Goal: Task Accomplishment & Management: Complete application form

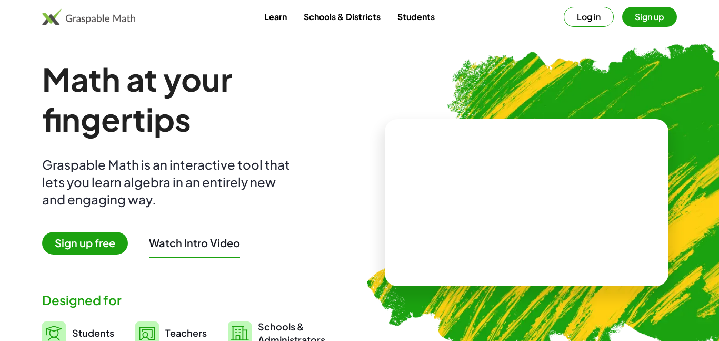
click at [655, 21] on button "Sign up" at bounding box center [649, 17] width 55 height 20
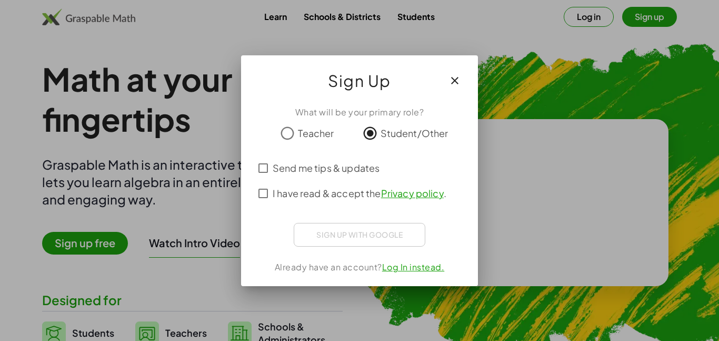
click at [285, 164] on span "Send me tips & updates" at bounding box center [326, 168] width 107 height 14
click at [294, 199] on span "I have read & accept the Privacy policy ." at bounding box center [360, 193] width 174 height 14
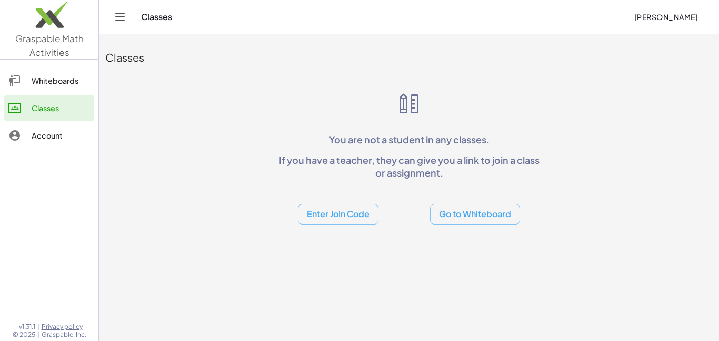
click at [361, 216] on button "Enter Join Code" at bounding box center [338, 214] width 81 height 21
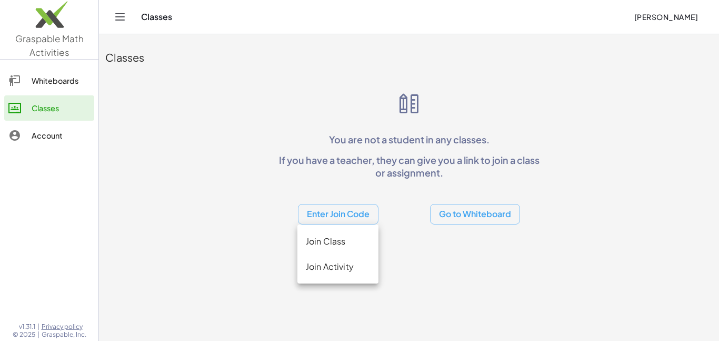
click at [345, 254] on div "Join Class" at bounding box center [337, 266] width 81 height 25
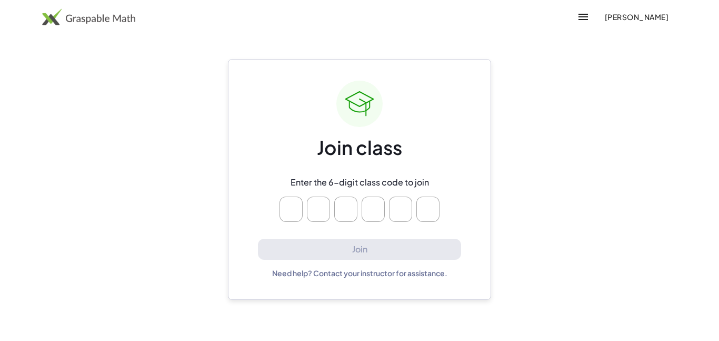
click at [52, 18] on img at bounding box center [88, 16] width 93 height 17
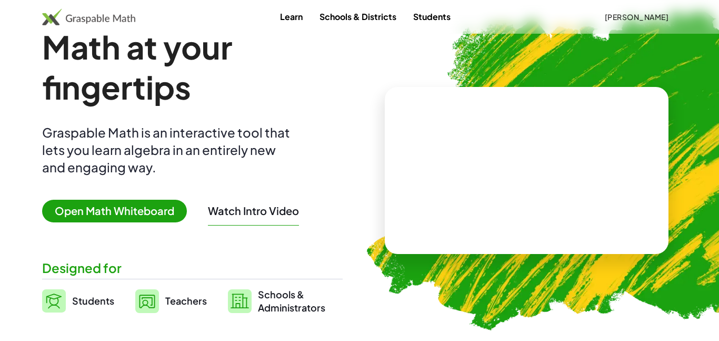
scroll to position [31, 0]
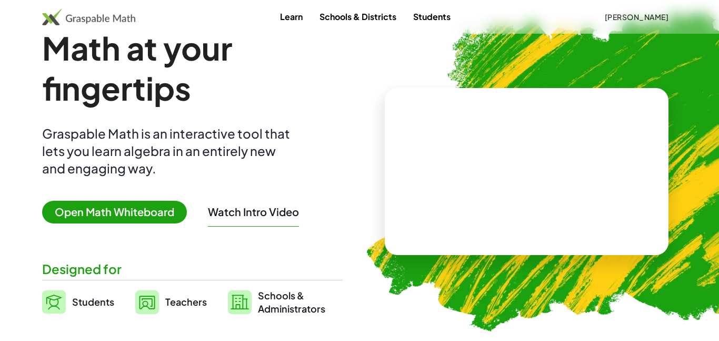
click at [59, 298] on img at bounding box center [54, 301] width 24 height 23
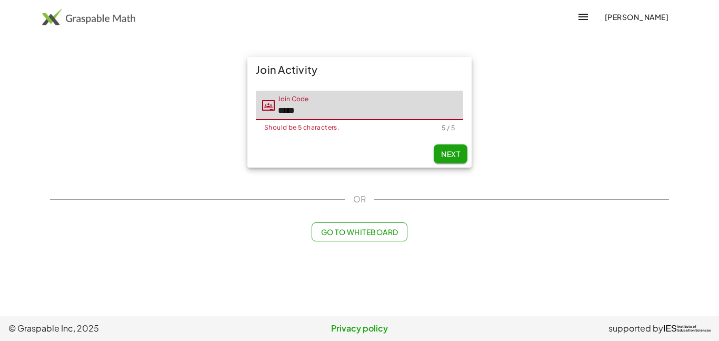
type input "*****"
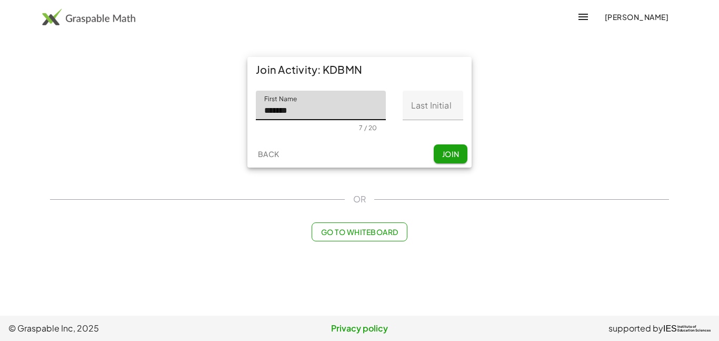
type input "*******"
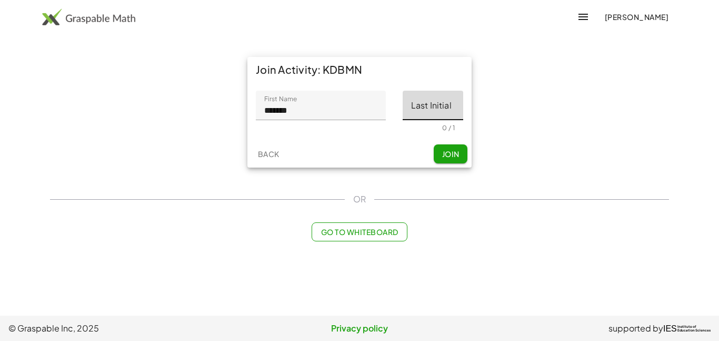
click at [429, 111] on input "Last Initial" at bounding box center [433, 105] width 61 height 29
type input "*"
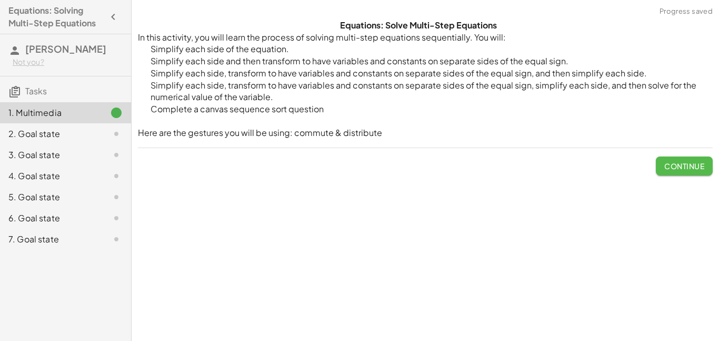
click at [702, 174] on button "Continue" at bounding box center [684, 165] width 57 height 19
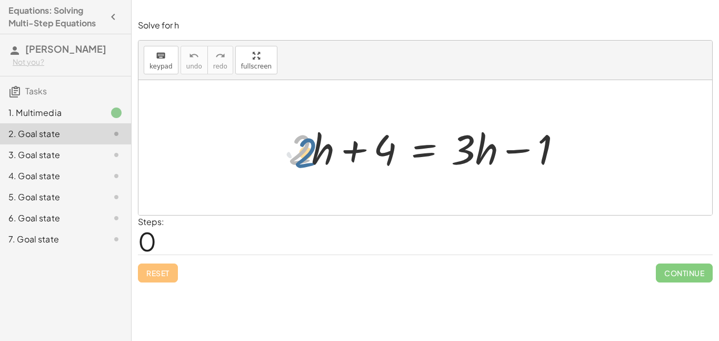
click at [291, 145] on div at bounding box center [429, 148] width 292 height 54
click at [314, 147] on div at bounding box center [429, 148] width 292 height 54
drag, startPoint x: 314, startPoint y: 147, endPoint x: 473, endPoint y: 171, distance: 160.7
click at [473, 171] on div at bounding box center [429, 148] width 292 height 54
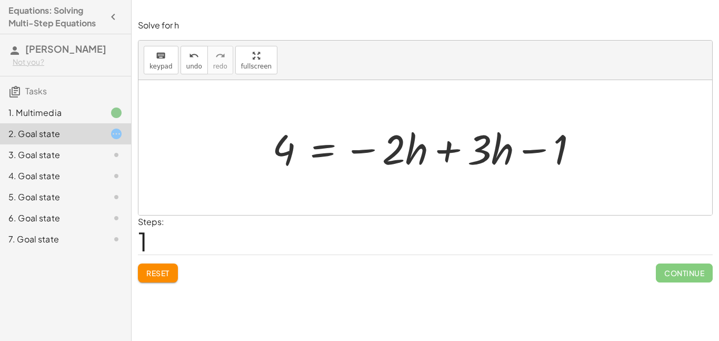
click at [473, 171] on div at bounding box center [429, 148] width 325 height 54
click at [455, 153] on div at bounding box center [429, 148] width 325 height 54
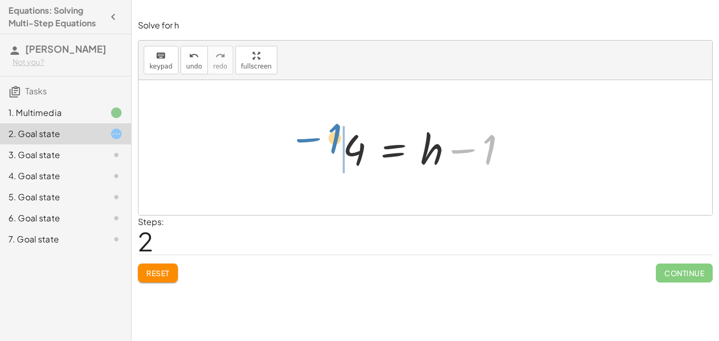
drag, startPoint x: 483, startPoint y: 152, endPoint x: 333, endPoint y: 138, distance: 150.6
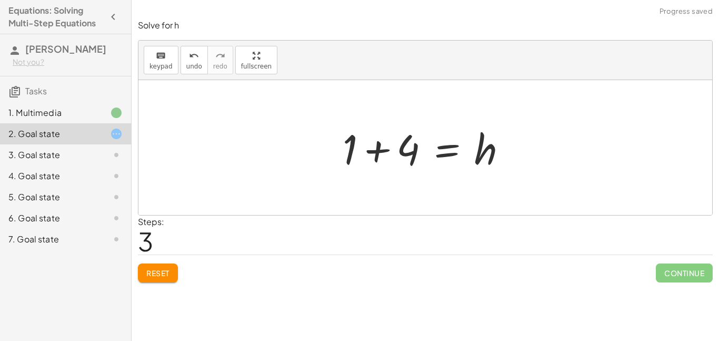
click at [365, 151] on div at bounding box center [428, 148] width 183 height 54
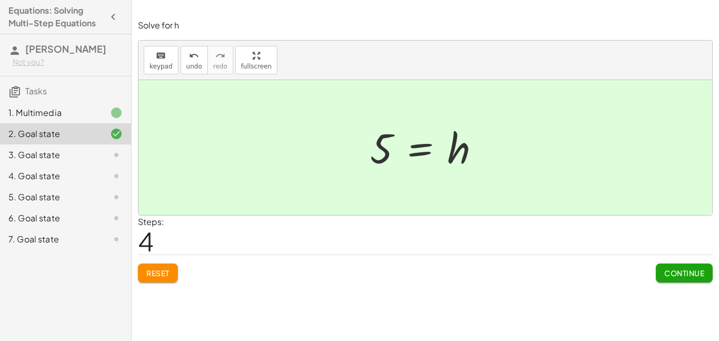
click at [694, 274] on span "Continue" at bounding box center [684, 272] width 40 height 9
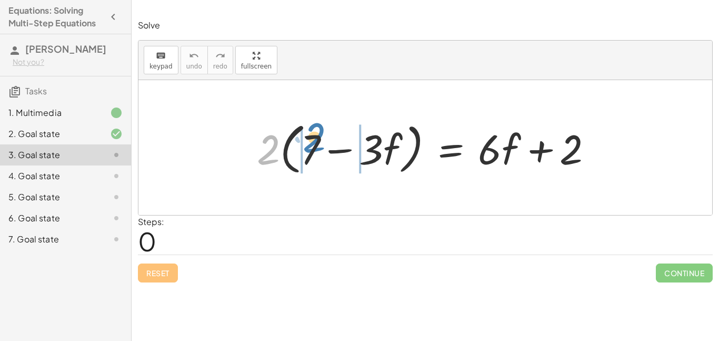
drag, startPoint x: 269, startPoint y: 143, endPoint x: 315, endPoint y: 132, distance: 47.2
click at [315, 132] on div at bounding box center [429, 147] width 355 height 61
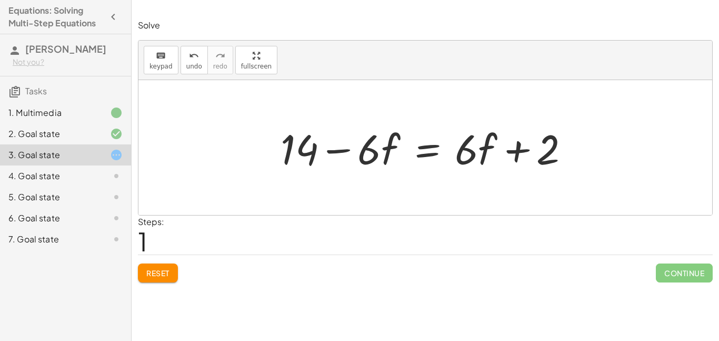
click at [332, 154] on div at bounding box center [429, 148] width 308 height 54
click at [379, 153] on div at bounding box center [429, 148] width 308 height 54
click at [373, 155] on div at bounding box center [429, 148] width 308 height 54
click at [383, 157] on div at bounding box center [429, 148] width 308 height 54
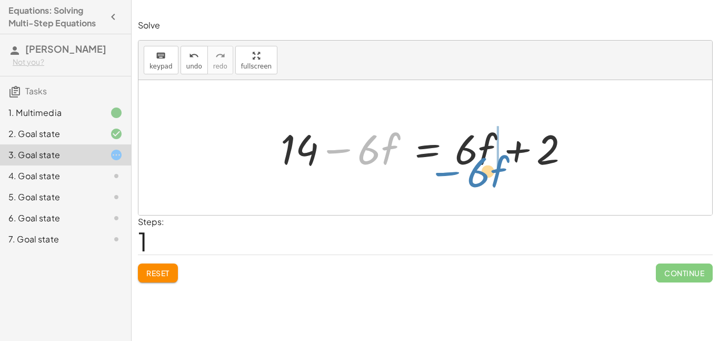
drag, startPoint x: 377, startPoint y: 155, endPoint x: 486, endPoint y: 177, distance: 111.3
click at [486, 177] on div "· 2 · ( + 7 − · 3 · f ) = + · 6 · f + 2 + · 2 · 7 − · 2 · 3 · f = + · 6 · f + 2…" at bounding box center [425, 147] width 574 height 135
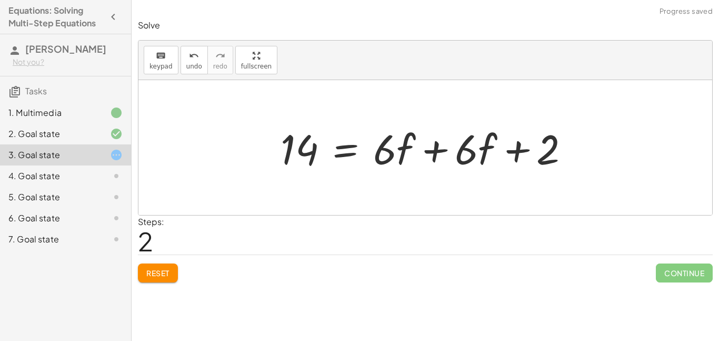
click at [430, 146] on div at bounding box center [429, 148] width 308 height 54
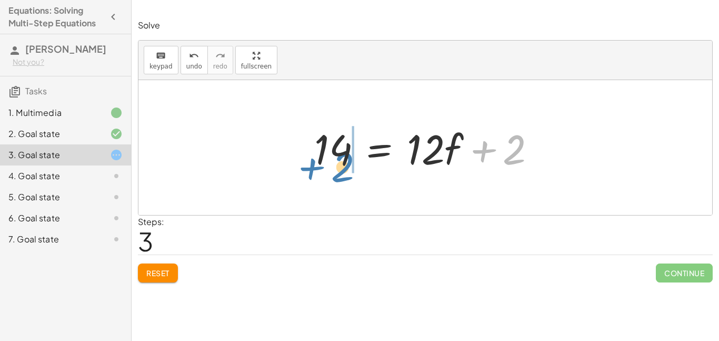
drag, startPoint x: 516, startPoint y: 158, endPoint x: 345, endPoint y: 175, distance: 172.5
click at [345, 175] on div "· 2 · ( + 7 − · 3 · f ) = + · 6 · f + 2 + · 2 · 7 − · 2 · 3 · f = + · 6 · f + 2…" at bounding box center [425, 147] width 254 height 59
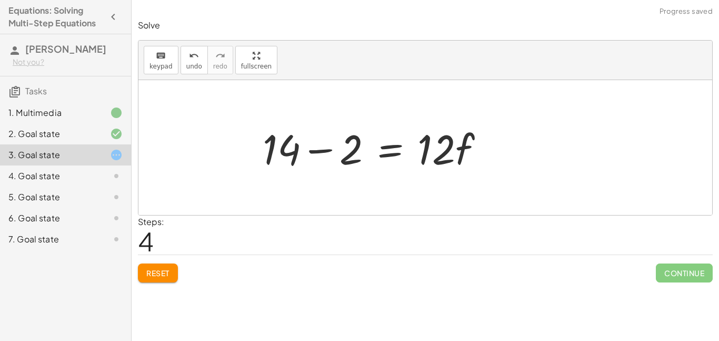
click at [316, 149] on div at bounding box center [377, 148] width 241 height 54
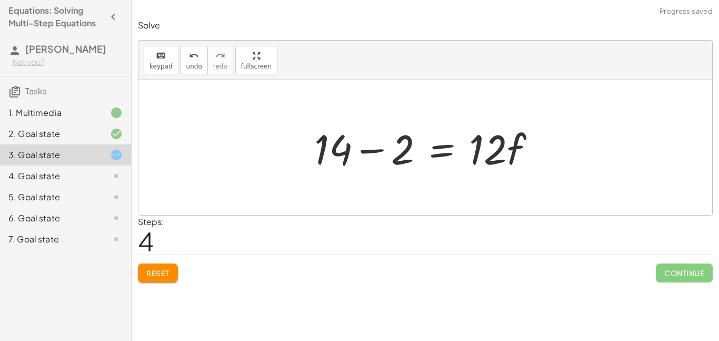
click at [366, 155] on div at bounding box center [429, 148] width 241 height 54
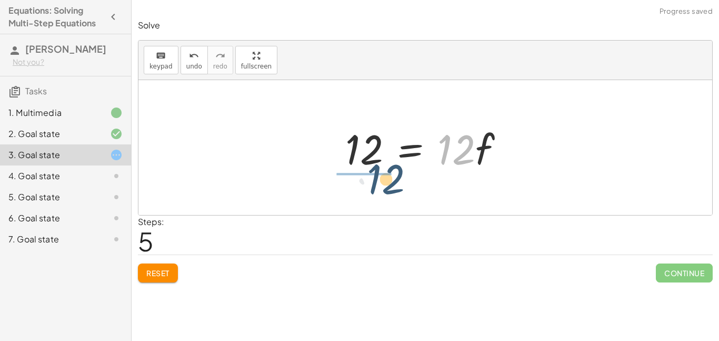
drag, startPoint x: 451, startPoint y: 159, endPoint x: 373, endPoint y: 189, distance: 83.0
click at [373, 189] on div "· 2 · ( + 7 − · 3 · f ) = + · 6 · f + 2 + · 2 · 7 − · 2 · 3 · f = + · 6 · f + 2…" at bounding box center [425, 147] width 574 height 135
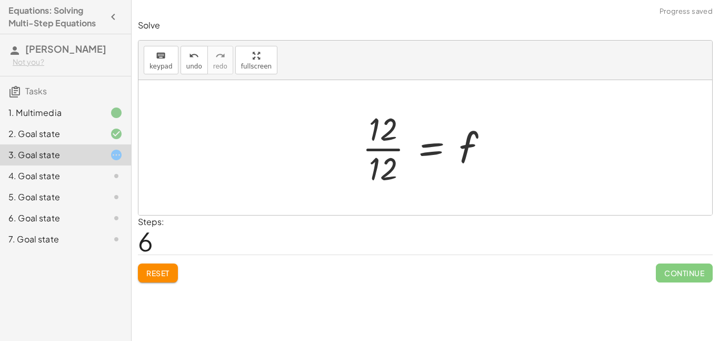
click at [364, 147] on div at bounding box center [429, 147] width 145 height 81
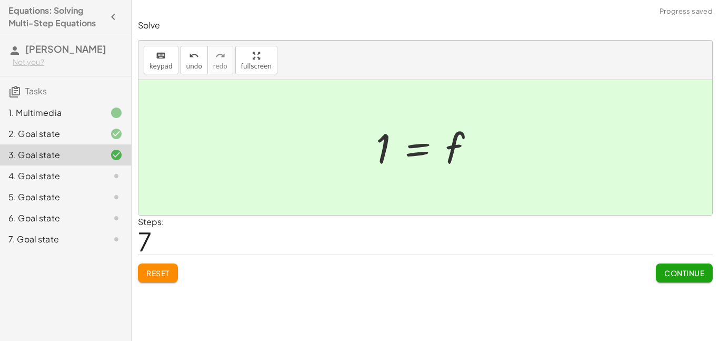
click at [683, 271] on span "Continue" at bounding box center [684, 272] width 40 height 9
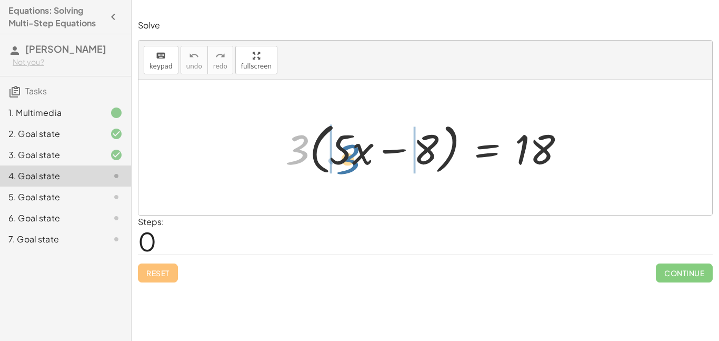
drag, startPoint x: 297, startPoint y: 142, endPoint x: 347, endPoint y: 149, distance: 51.0
click at [347, 149] on div at bounding box center [429, 147] width 298 height 61
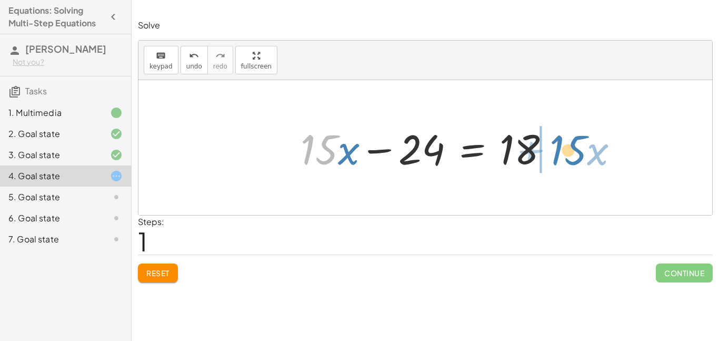
drag, startPoint x: 324, startPoint y: 148, endPoint x: 570, endPoint y: 147, distance: 246.3
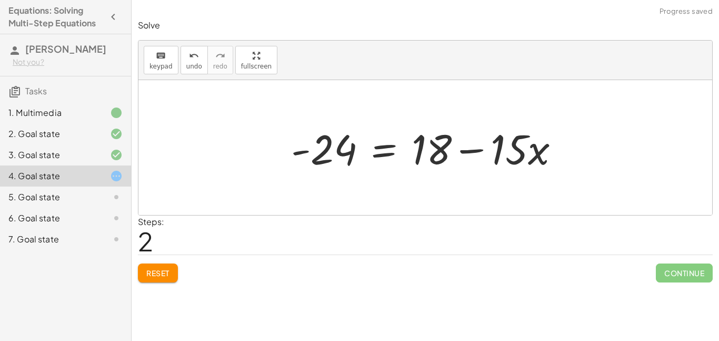
click at [470, 149] on div at bounding box center [429, 148] width 287 height 54
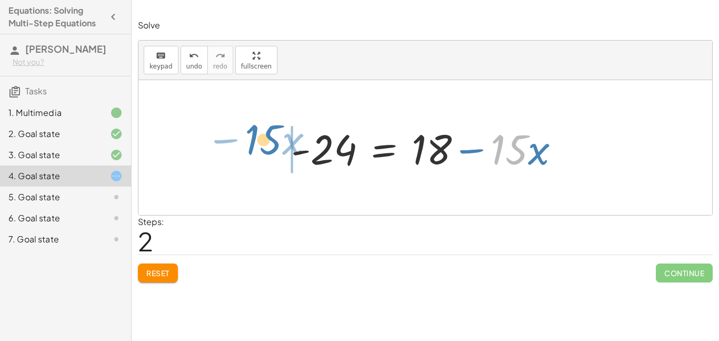
drag, startPoint x: 515, startPoint y: 153, endPoint x: 269, endPoint y: 142, distance: 246.1
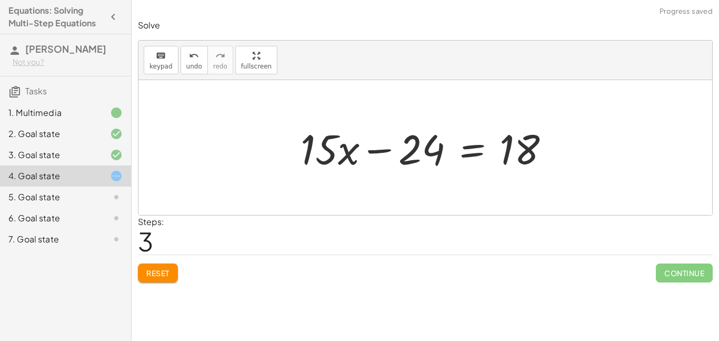
click at [382, 151] on div at bounding box center [429, 148] width 268 height 54
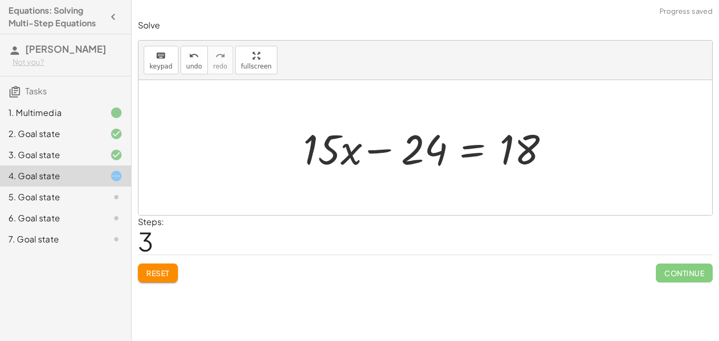
click at [382, 151] on div at bounding box center [429, 148] width 268 height 54
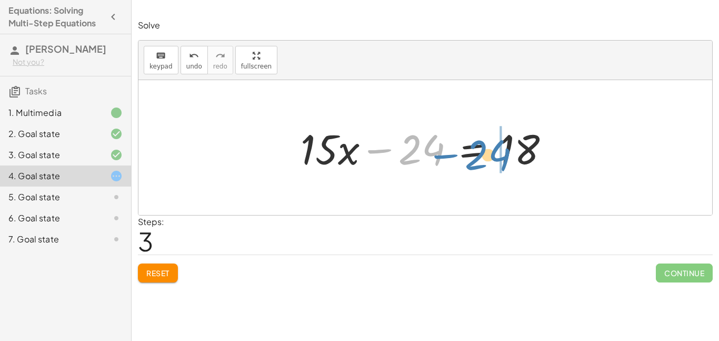
drag, startPoint x: 425, startPoint y: 157, endPoint x: 492, endPoint y: 161, distance: 67.0
click at [492, 161] on div at bounding box center [429, 148] width 268 height 54
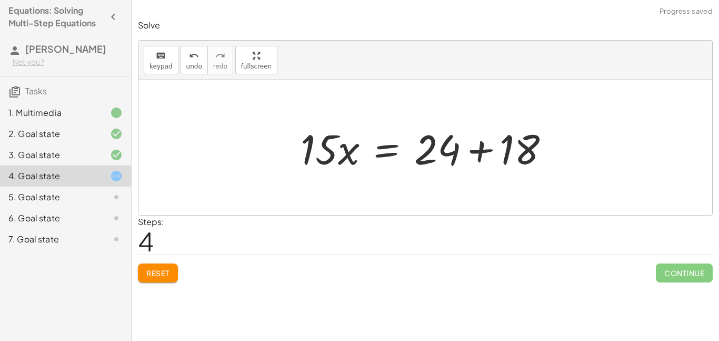
click at [477, 152] on div at bounding box center [429, 148] width 268 height 54
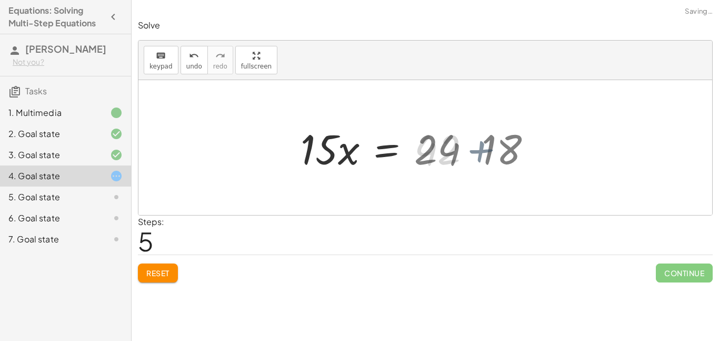
click at [477, 152] on div at bounding box center [389, 148] width 189 height 54
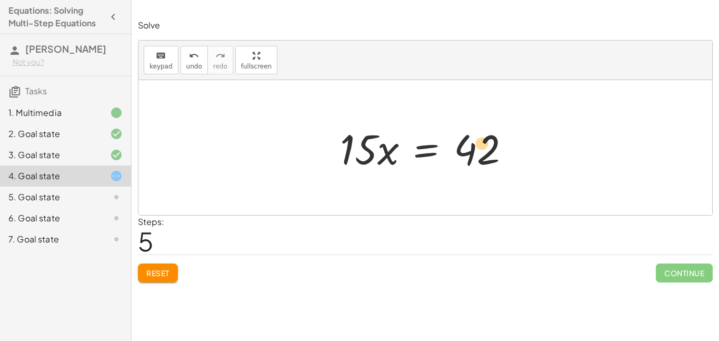
drag, startPoint x: 490, startPoint y: 150, endPoint x: 496, endPoint y: 149, distance: 5.9
click at [496, 149] on div at bounding box center [429, 148] width 189 height 54
drag, startPoint x: 358, startPoint y: 154, endPoint x: 458, endPoint y: 178, distance: 103.4
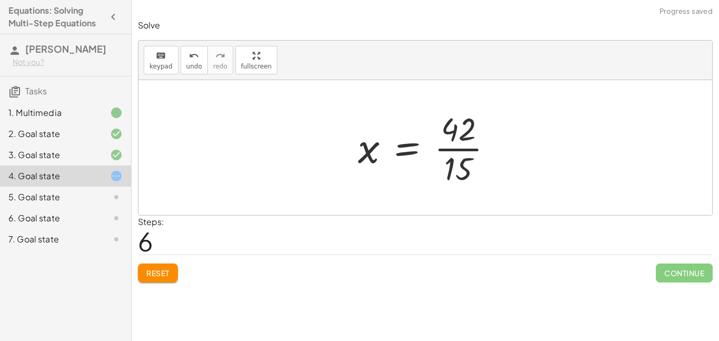
click at [462, 151] on div at bounding box center [430, 147] width 154 height 81
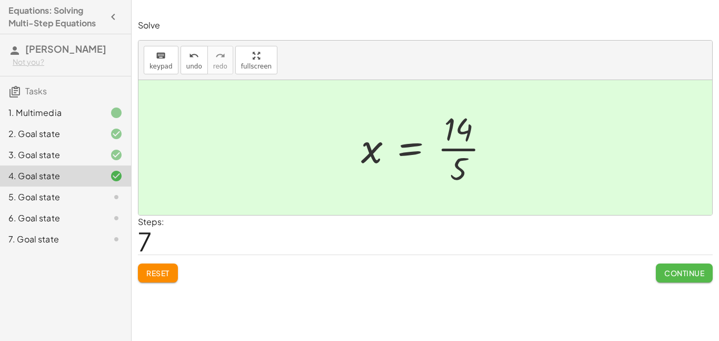
click at [698, 269] on span "Continue" at bounding box center [684, 272] width 40 height 9
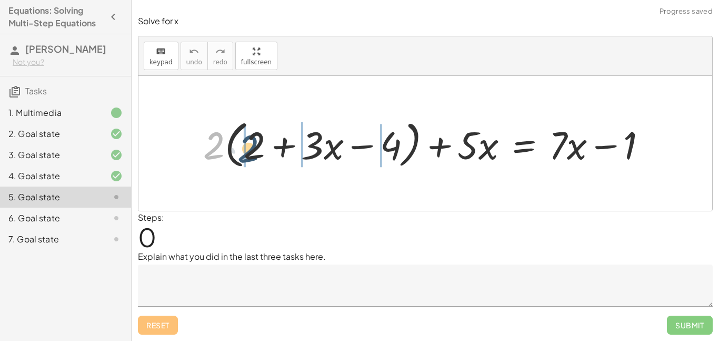
drag, startPoint x: 215, startPoint y: 135, endPoint x: 255, endPoint y: 138, distance: 40.2
click at [255, 138] on div at bounding box center [429, 143] width 463 height 56
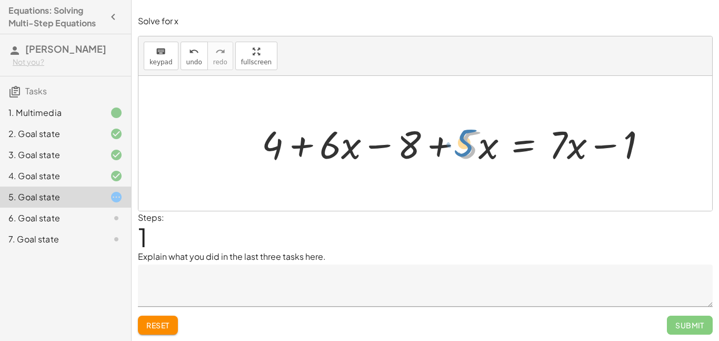
drag, startPoint x: 469, startPoint y: 137, endPoint x: 463, endPoint y: 135, distance: 7.0
click at [463, 135] on div at bounding box center [458, 143] width 404 height 51
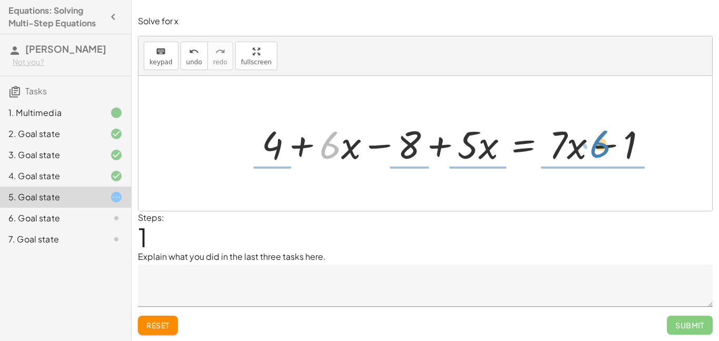
drag, startPoint x: 328, startPoint y: 147, endPoint x: 598, endPoint y: 145, distance: 270.0
click at [598, 145] on div at bounding box center [458, 143] width 404 height 51
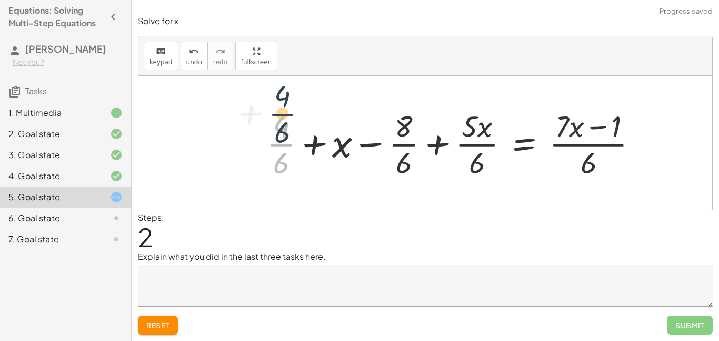
drag, startPoint x: 284, startPoint y: 151, endPoint x: 286, endPoint y: 134, distance: 16.5
click at [286, 134] on div at bounding box center [457, 142] width 390 height 75
click at [169, 327] on span "Reset" at bounding box center [157, 324] width 23 height 9
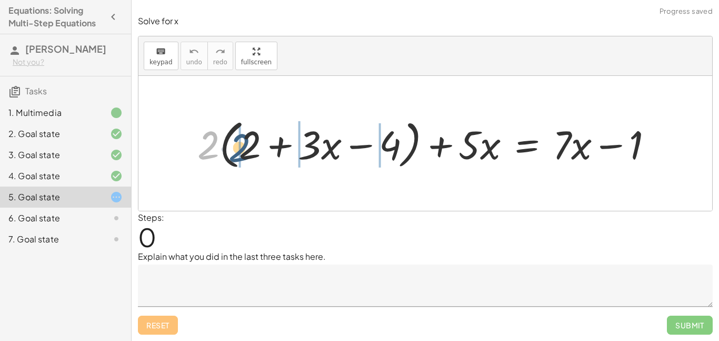
drag, startPoint x: 202, startPoint y: 148, endPoint x: 239, endPoint y: 152, distance: 37.5
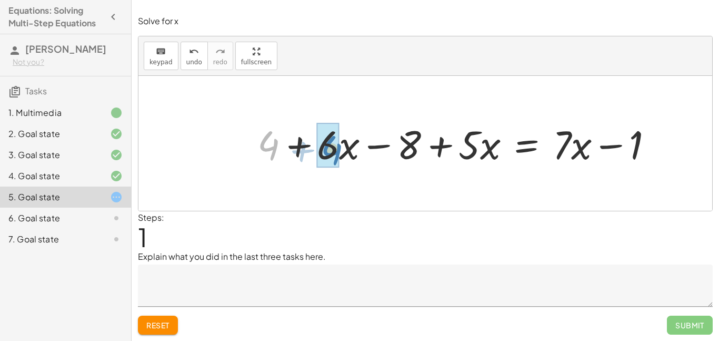
drag, startPoint x: 273, startPoint y: 146, endPoint x: 336, endPoint y: 152, distance: 62.9
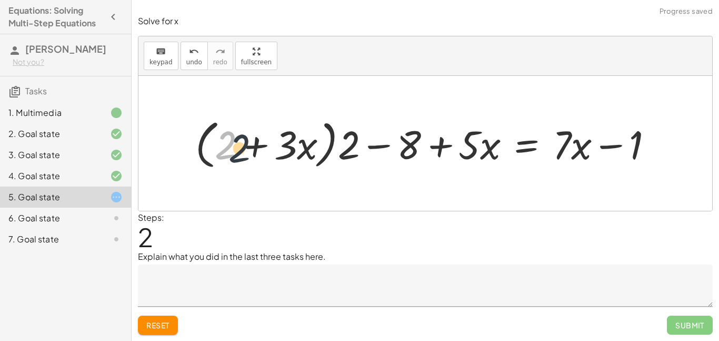
drag, startPoint x: 224, startPoint y: 149, endPoint x: 237, endPoint y: 152, distance: 13.9
click at [237, 152] on div at bounding box center [428, 143] width 476 height 58
click at [153, 330] on button "Reset" at bounding box center [158, 324] width 40 height 19
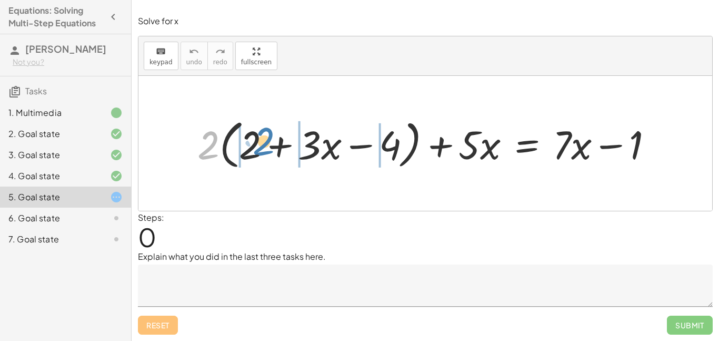
drag, startPoint x: 205, startPoint y: 148, endPoint x: 256, endPoint y: 144, distance: 50.7
click at [256, 144] on div at bounding box center [429, 143] width 475 height 58
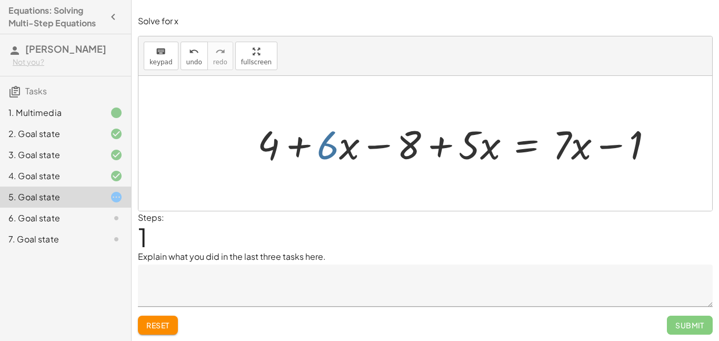
click at [333, 159] on div at bounding box center [459, 143] width 414 height 52
click at [342, 157] on div at bounding box center [459, 143] width 414 height 52
click at [335, 156] on div at bounding box center [459, 143] width 414 height 52
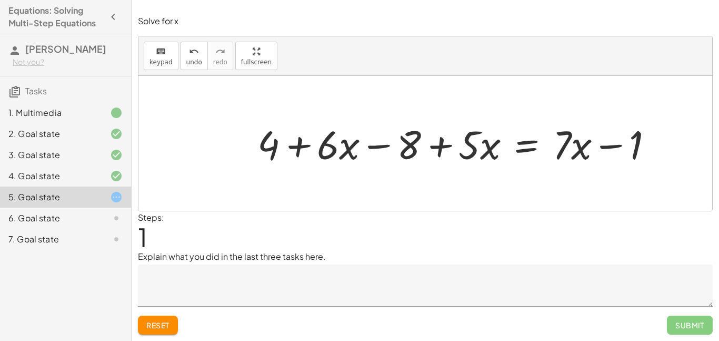
click at [341, 154] on div at bounding box center [459, 143] width 414 height 52
click at [324, 153] on div at bounding box center [459, 143] width 414 height 52
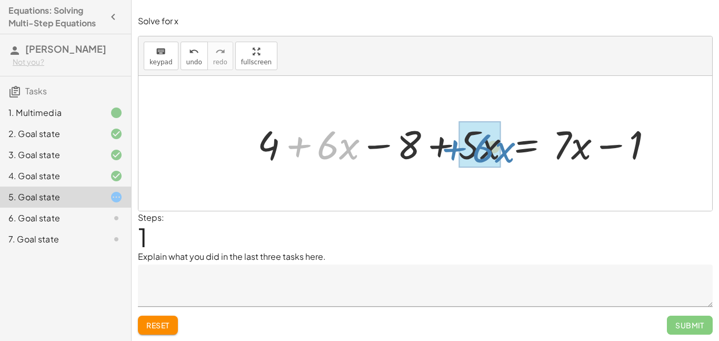
drag, startPoint x: 327, startPoint y: 154, endPoint x: 482, endPoint y: 157, distance: 155.3
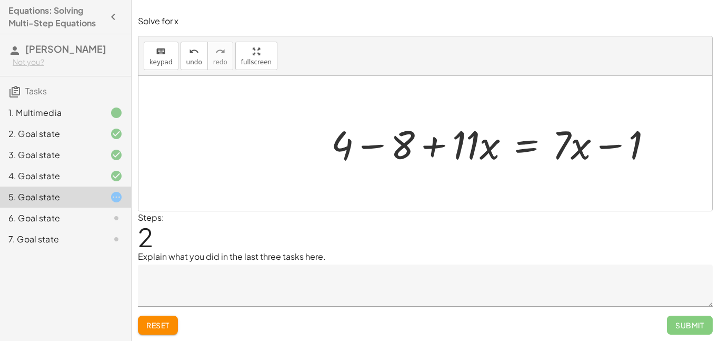
click at [565, 144] on div at bounding box center [496, 143] width 341 height 52
click at [579, 153] on div at bounding box center [496, 143] width 341 height 52
drag, startPoint x: 573, startPoint y: 147, endPoint x: 463, endPoint y: 154, distance: 110.2
click at [463, 154] on div at bounding box center [496, 143] width 341 height 52
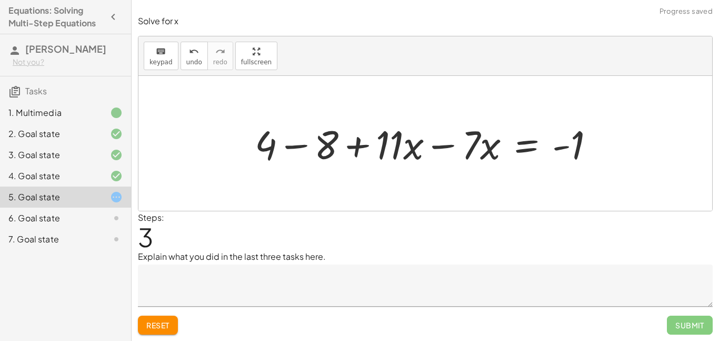
click at [463, 154] on div at bounding box center [428, 143] width 359 height 52
click at [449, 148] on div at bounding box center [428, 143] width 359 height 52
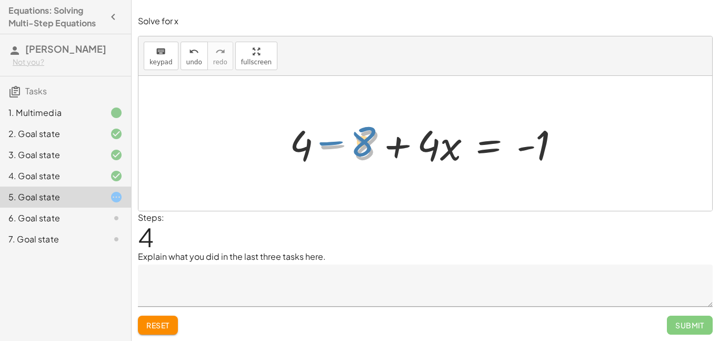
drag, startPoint x: 315, startPoint y: 144, endPoint x: 310, endPoint y: 138, distance: 7.1
click at [310, 138] on div at bounding box center [428, 143] width 289 height 54
drag, startPoint x: 295, startPoint y: 144, endPoint x: 348, endPoint y: 161, distance: 55.3
click at [348, 161] on div at bounding box center [428, 143] width 289 height 54
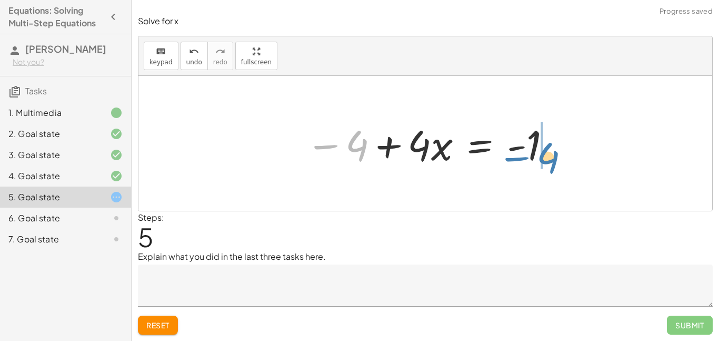
drag, startPoint x: 354, startPoint y: 146, endPoint x: 546, endPoint y: 158, distance: 192.5
click at [546, 158] on div at bounding box center [429, 143] width 257 height 54
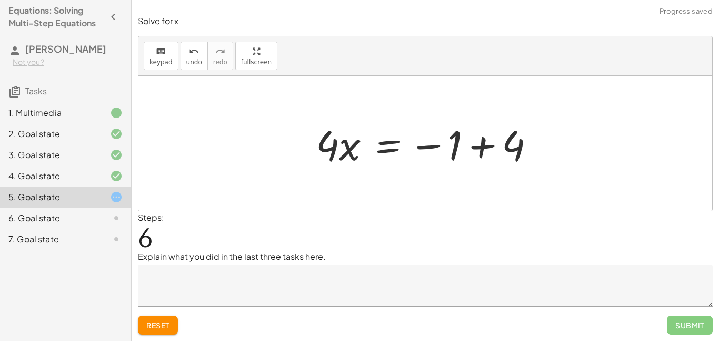
click at [558, 149] on div at bounding box center [425, 143] width 574 height 135
click at [476, 144] on div at bounding box center [430, 143] width 238 height 54
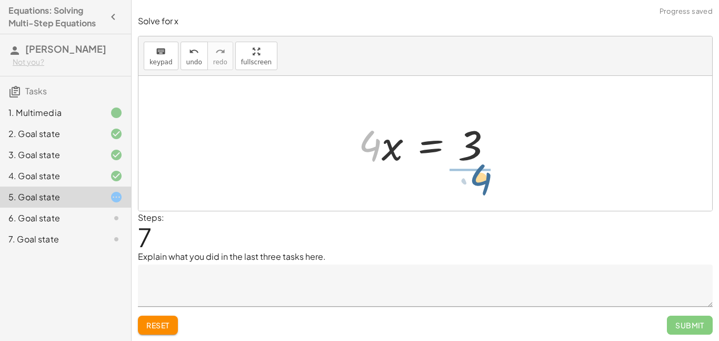
drag, startPoint x: 374, startPoint y: 146, endPoint x: 486, endPoint y: 180, distance: 117.6
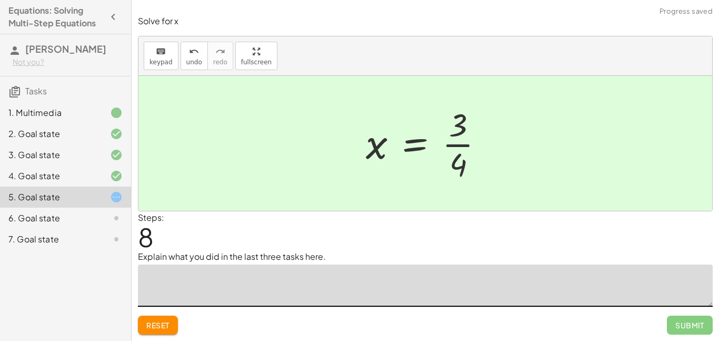
click at [411, 286] on textarea at bounding box center [425, 285] width 575 height 42
click at [407, 292] on textarea at bounding box center [425, 285] width 575 height 42
click at [153, 278] on textarea "*******" at bounding box center [425, 285] width 575 height 42
click at [167, 279] on textarea "*******" at bounding box center [425, 285] width 575 height 42
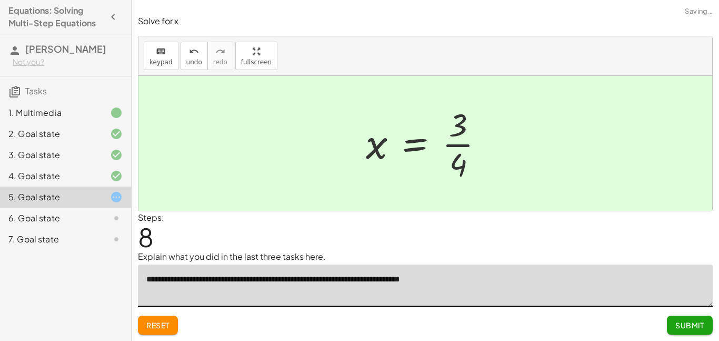
type textarea "**********"
click at [687, 328] on span "Submit" at bounding box center [689, 324] width 29 height 9
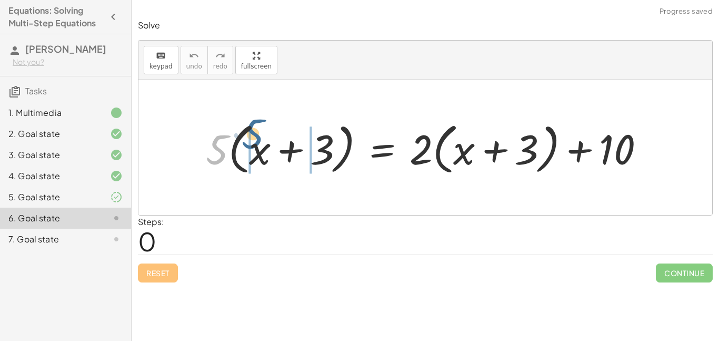
drag, startPoint x: 217, startPoint y: 145, endPoint x: 257, endPoint y: 137, distance: 40.9
click at [257, 137] on div at bounding box center [429, 147] width 457 height 61
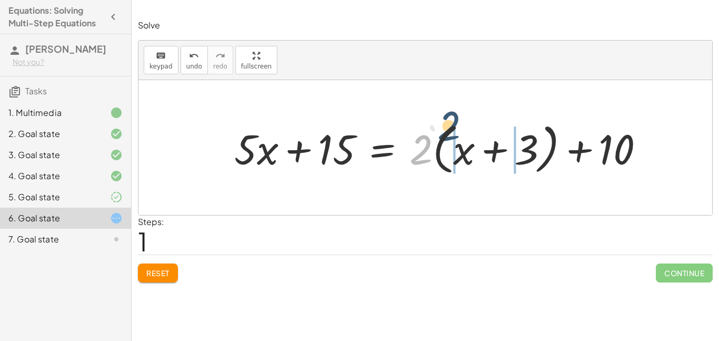
drag, startPoint x: 416, startPoint y: 148, endPoint x: 453, endPoint y: 138, distance: 37.7
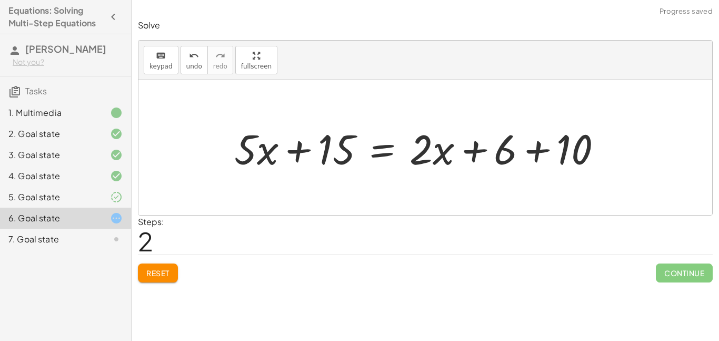
click at [241, 154] on div at bounding box center [422, 148] width 387 height 54
click at [258, 158] on div at bounding box center [422, 148] width 387 height 54
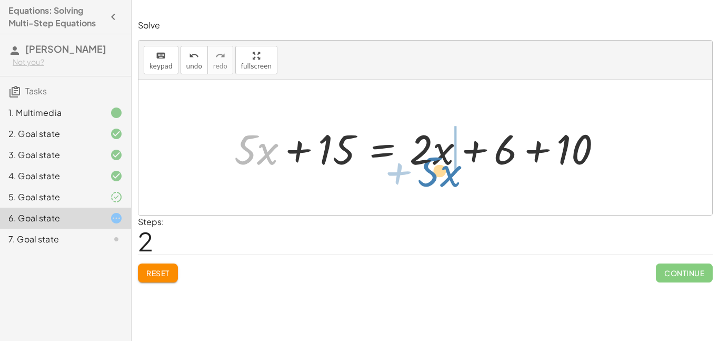
drag, startPoint x: 252, startPoint y: 151, endPoint x: 435, endPoint y: 173, distance: 184.5
click at [435, 173] on div at bounding box center [422, 148] width 387 height 54
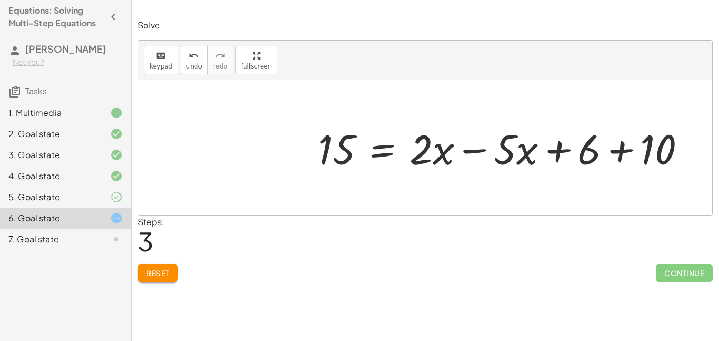
click at [480, 147] on div at bounding box center [506, 148] width 387 height 54
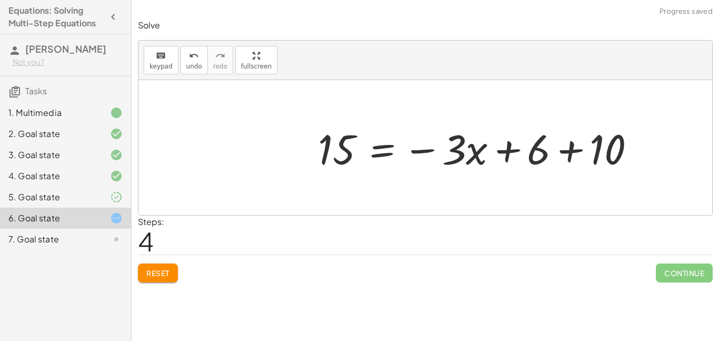
click at [573, 149] on div at bounding box center [481, 148] width 336 height 54
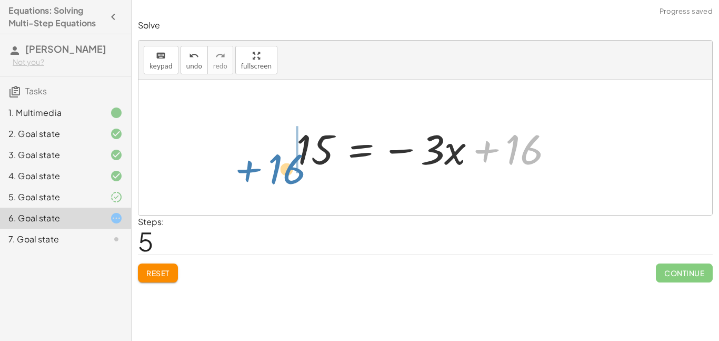
drag, startPoint x: 524, startPoint y: 148, endPoint x: 289, endPoint y: 166, distance: 235.4
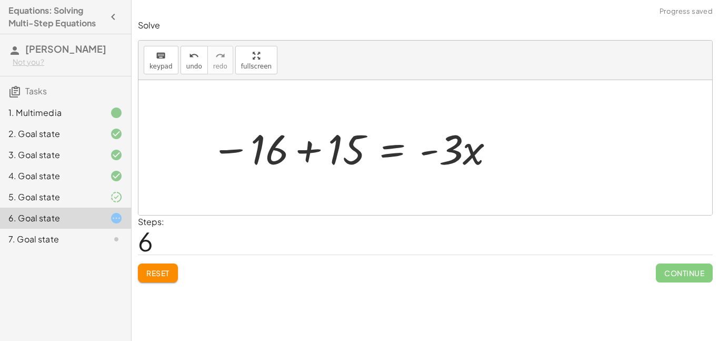
click at [284, 151] on div at bounding box center [353, 148] width 295 height 54
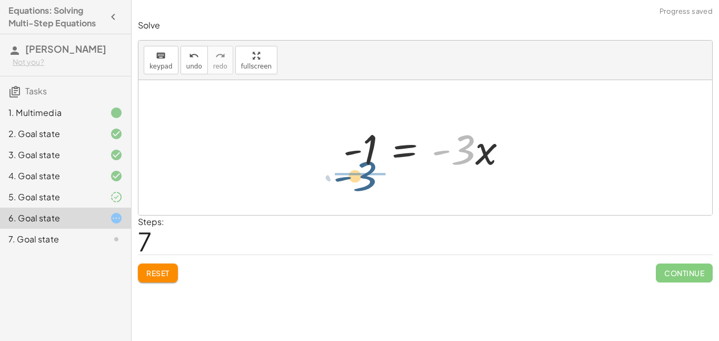
drag, startPoint x: 468, startPoint y: 144, endPoint x: 369, endPoint y: 168, distance: 102.4
click at [369, 168] on div at bounding box center [429, 148] width 183 height 54
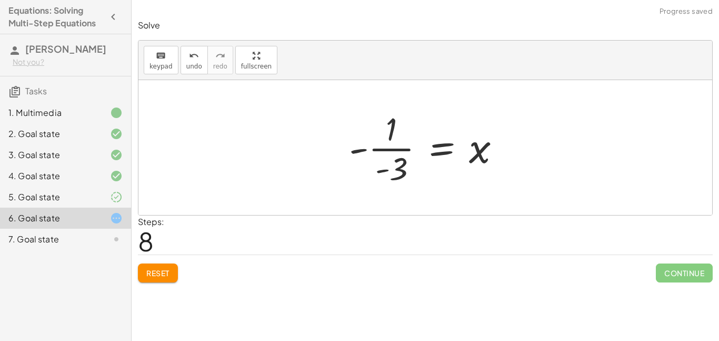
click at [359, 152] on div at bounding box center [429, 147] width 171 height 81
click at [384, 173] on div at bounding box center [429, 147] width 171 height 81
click at [387, 167] on div at bounding box center [429, 147] width 171 height 81
drag, startPoint x: 361, startPoint y: 146, endPoint x: 386, endPoint y: 168, distance: 34.0
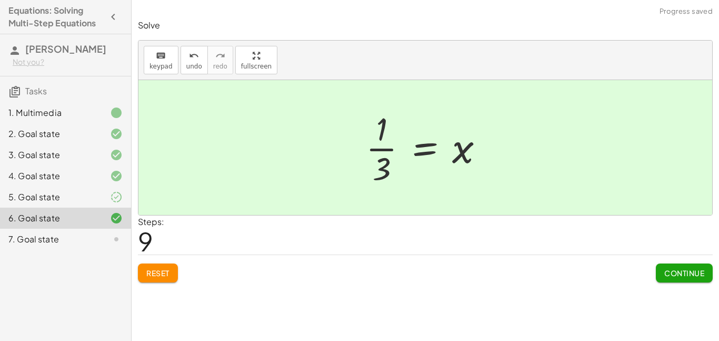
click at [691, 272] on span "Continue" at bounding box center [684, 272] width 40 height 9
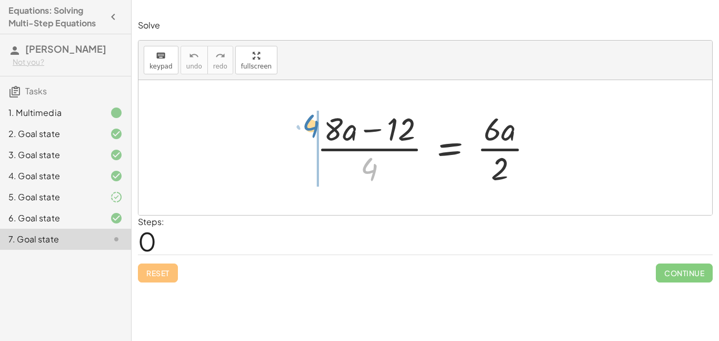
drag, startPoint x: 370, startPoint y: 173, endPoint x: 312, endPoint y: 131, distance: 72.3
click at [312, 131] on div at bounding box center [429, 147] width 235 height 81
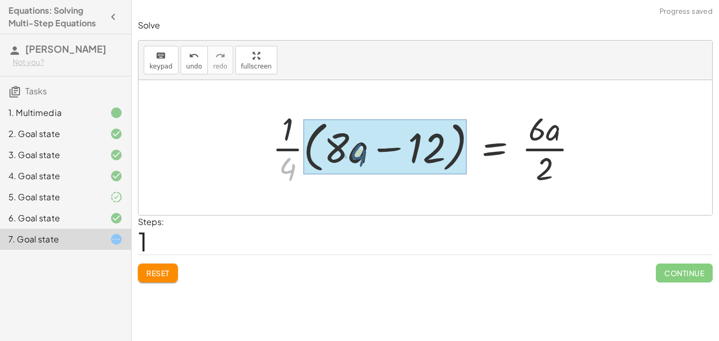
drag, startPoint x: 286, startPoint y: 164, endPoint x: 355, endPoint y: 149, distance: 69.9
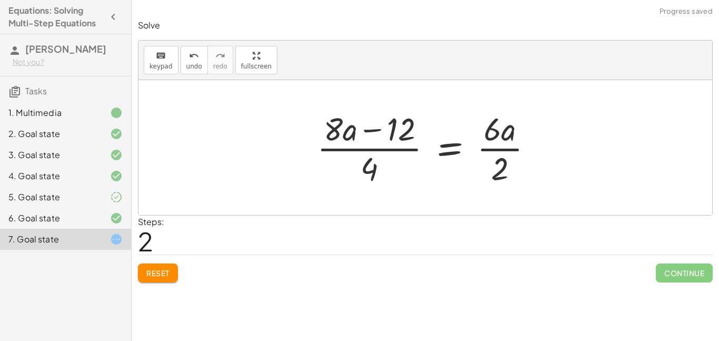
click at [371, 168] on div at bounding box center [429, 147] width 235 height 81
drag, startPoint x: 371, startPoint y: 168, endPoint x: 356, endPoint y: 135, distance: 36.3
click at [356, 135] on div at bounding box center [429, 147] width 235 height 81
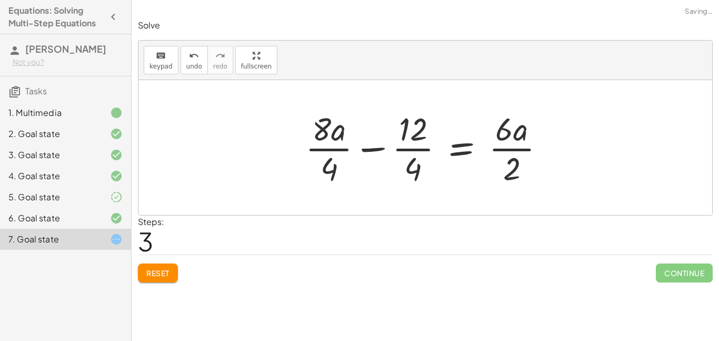
click at [373, 148] on div at bounding box center [429, 147] width 258 height 81
click at [373, 148] on div at bounding box center [441, 147] width 235 height 81
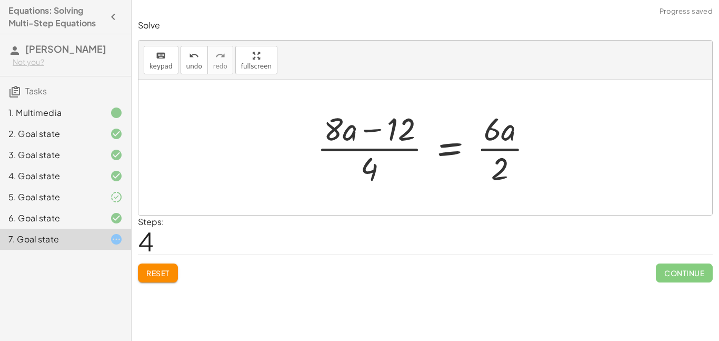
click at [368, 129] on div at bounding box center [429, 147] width 235 height 81
click at [158, 261] on div "Reset Continue" at bounding box center [425, 268] width 575 height 28
click at [168, 279] on button "Reset" at bounding box center [158, 272] width 40 height 19
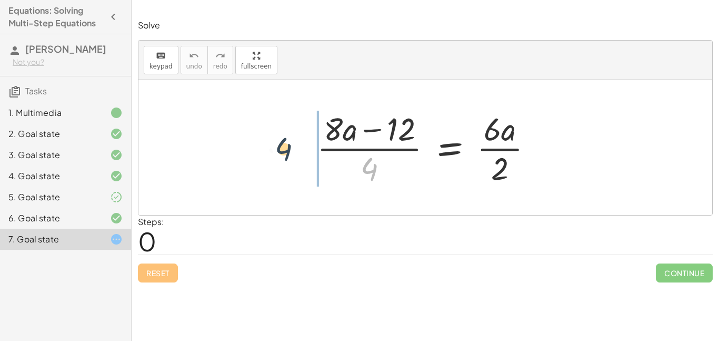
drag, startPoint x: 371, startPoint y: 169, endPoint x: 258, endPoint y: 138, distance: 117.5
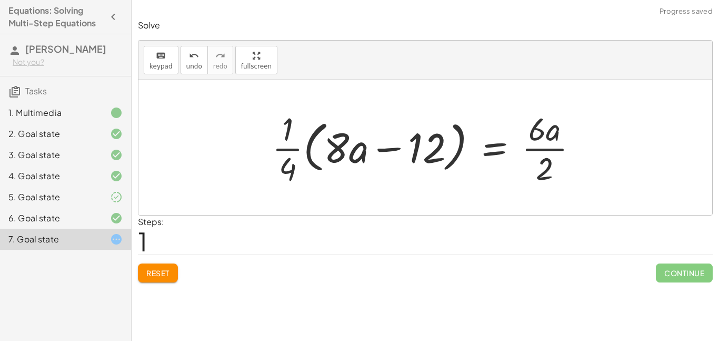
click at [284, 146] on div at bounding box center [429, 147] width 324 height 81
click at [325, 150] on div at bounding box center [429, 147] width 324 height 81
click at [353, 153] on div at bounding box center [429, 147] width 324 height 81
click at [405, 148] on div at bounding box center [429, 147] width 324 height 81
click at [381, 149] on div at bounding box center [429, 147] width 324 height 81
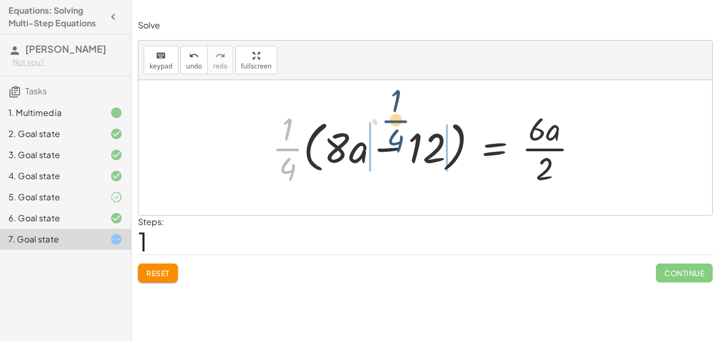
drag, startPoint x: 287, startPoint y: 147, endPoint x: 397, endPoint y: 121, distance: 113.1
click at [397, 121] on div at bounding box center [429, 147] width 324 height 81
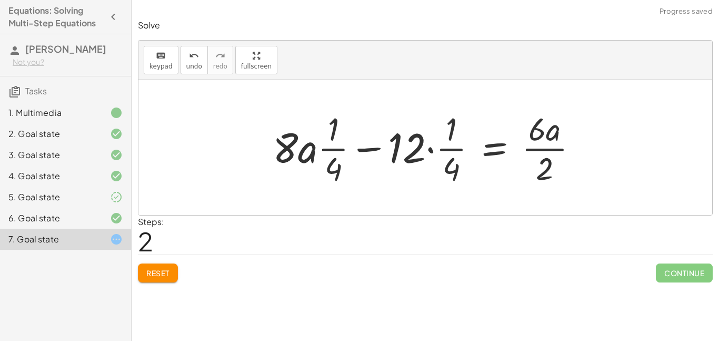
click at [338, 152] on div at bounding box center [429, 147] width 324 height 81
click at [263, 153] on div "· ( + · 8 · a − 12 ) · 4 = · 6 · a · 2 · · 1 · 4 · ( + · 8 · a − 12 ) = · 6 · a…" at bounding box center [425, 147] width 337 height 86
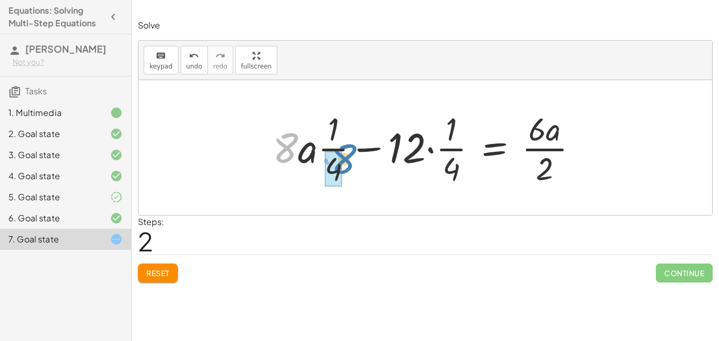
drag, startPoint x: 288, startPoint y: 149, endPoint x: 337, endPoint y: 161, distance: 50.2
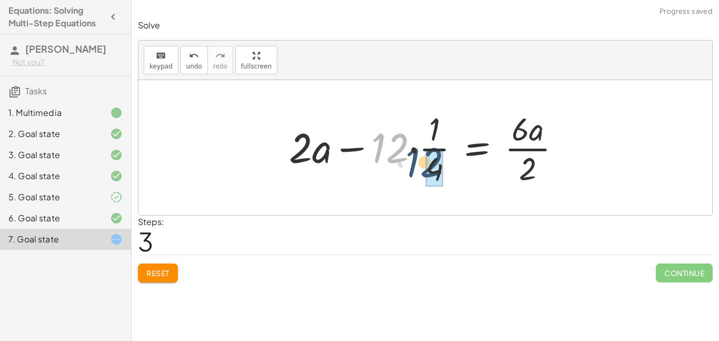
drag, startPoint x: 386, startPoint y: 156, endPoint x: 431, endPoint y: 175, distance: 48.6
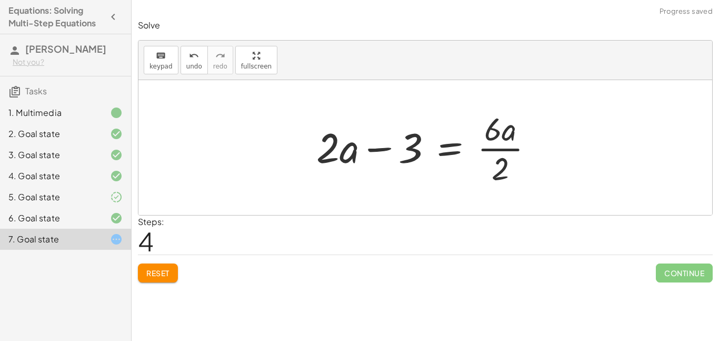
click at [503, 147] on div at bounding box center [429, 147] width 236 height 81
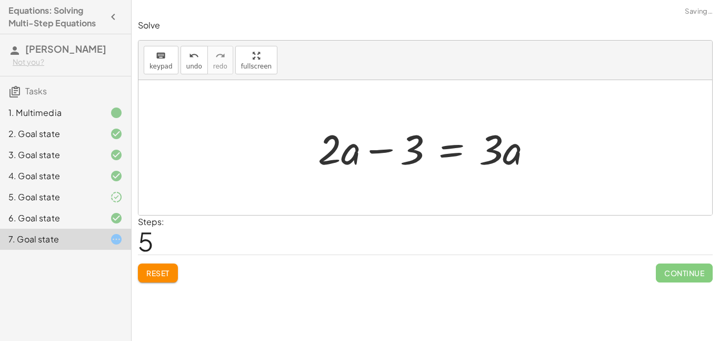
click at [492, 160] on div at bounding box center [430, 148] width 234 height 54
drag, startPoint x: 319, startPoint y: 161, endPoint x: 529, endPoint y: 171, distance: 210.3
click at [529, 171] on div at bounding box center [430, 148] width 234 height 54
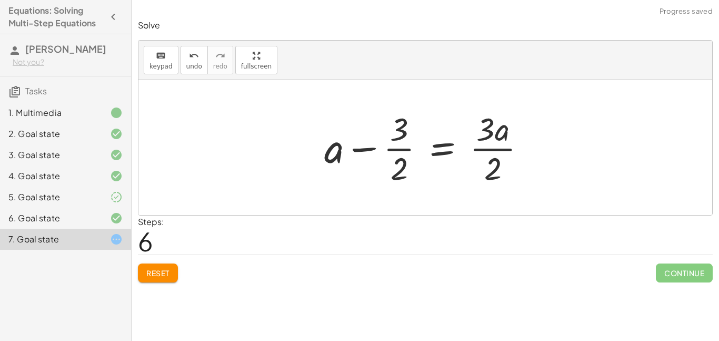
click at [498, 152] on div at bounding box center [429, 147] width 221 height 81
click at [189, 66] on span "undo" at bounding box center [194, 66] width 16 height 7
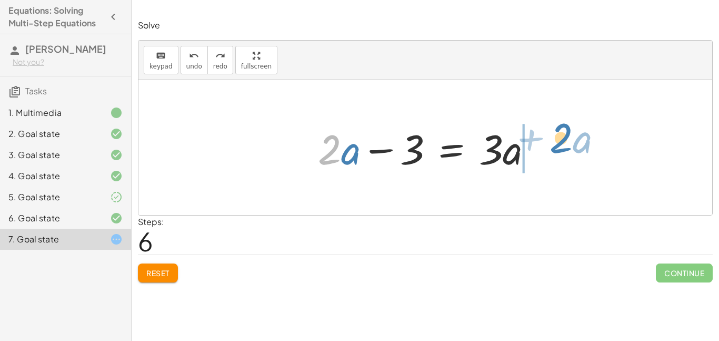
drag, startPoint x: 332, startPoint y: 152, endPoint x: 564, endPoint y: 141, distance: 231.9
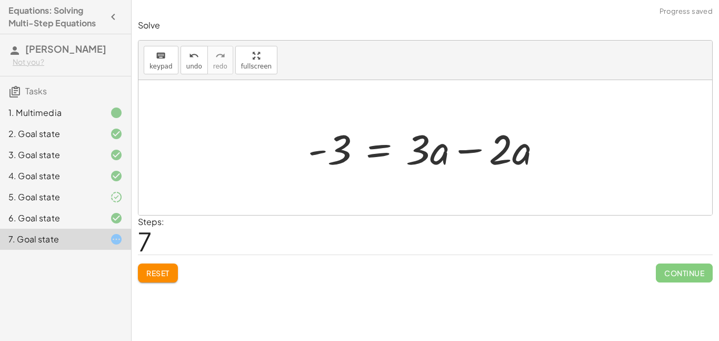
click at [461, 152] on div at bounding box center [429, 148] width 253 height 54
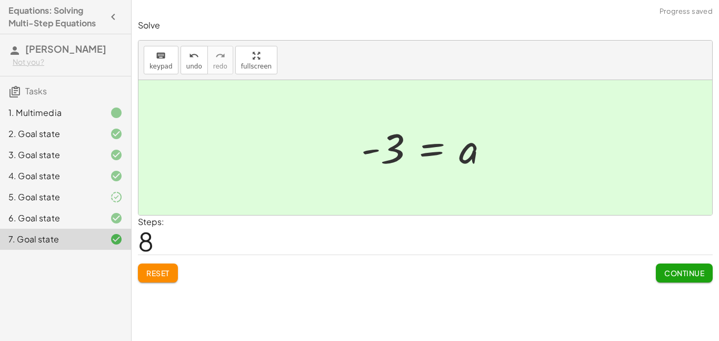
click at [665, 278] on button "Continue" at bounding box center [684, 272] width 57 height 19
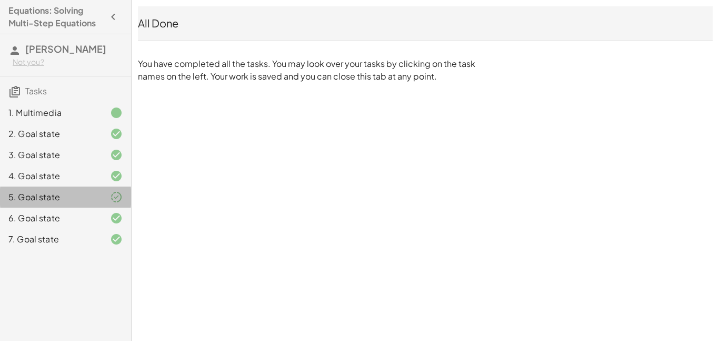
click at [114, 198] on icon at bounding box center [116, 197] width 13 height 13
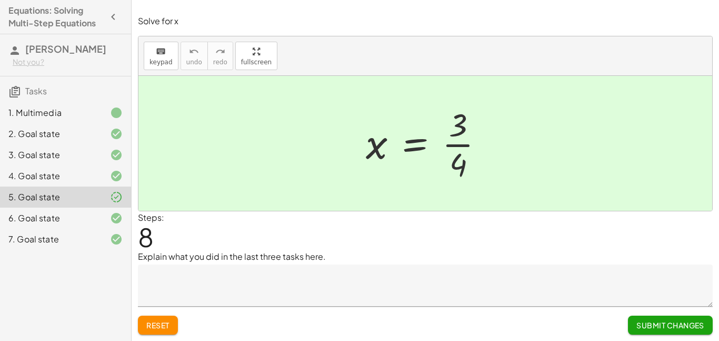
click at [119, 242] on icon at bounding box center [116, 239] width 13 height 13
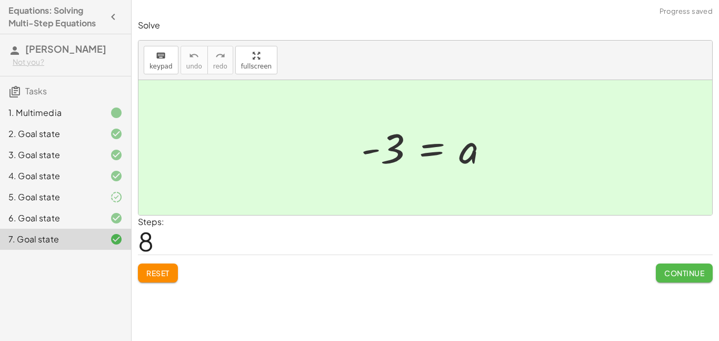
click at [682, 271] on span "Continue" at bounding box center [684, 272] width 40 height 9
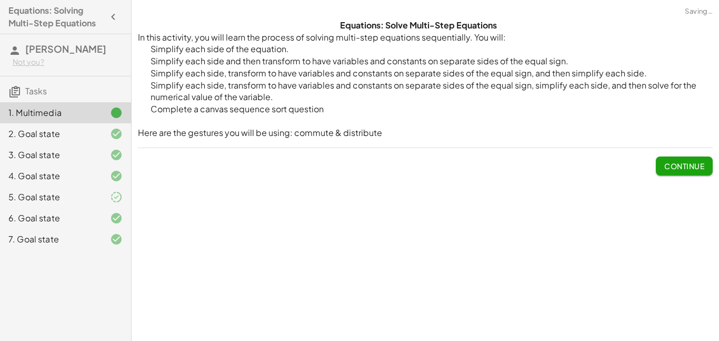
click at [685, 165] on span "Continue" at bounding box center [684, 165] width 40 height 9
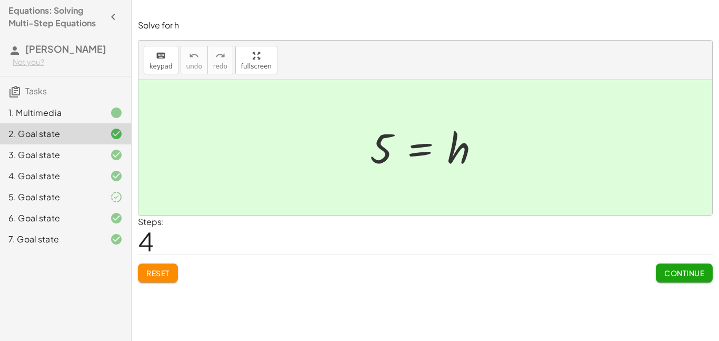
click at [687, 269] on span "Continue" at bounding box center [684, 272] width 40 height 9
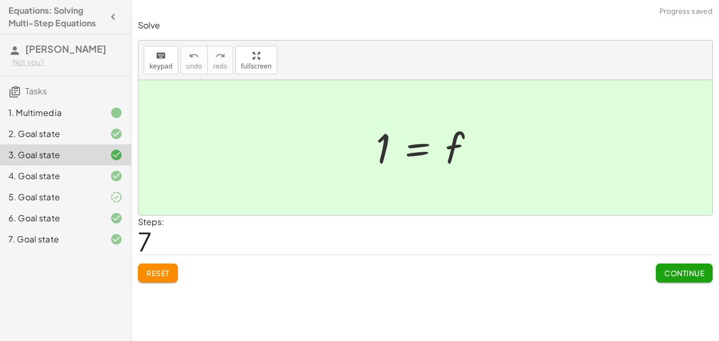
click at [687, 269] on span "Continue" at bounding box center [684, 272] width 40 height 9
click at [0, 0] on span "Continue" at bounding box center [0, 0] width 0 height 0
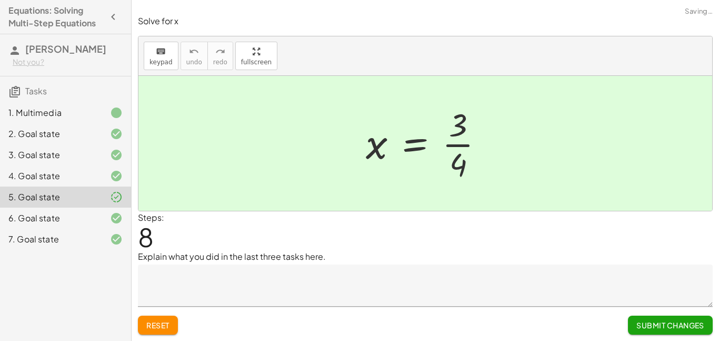
click at [687, 269] on textarea at bounding box center [425, 285] width 575 height 42
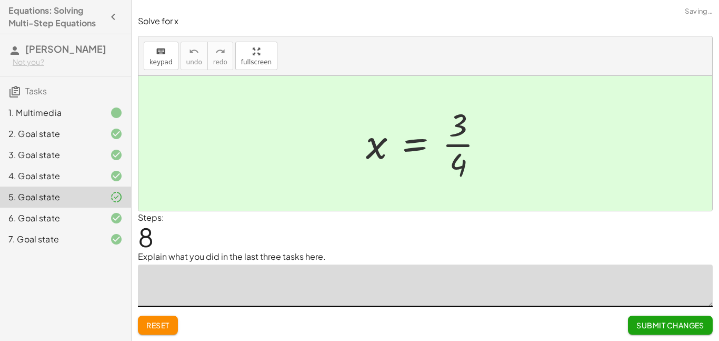
click at [687, 269] on textarea at bounding box center [425, 285] width 575 height 42
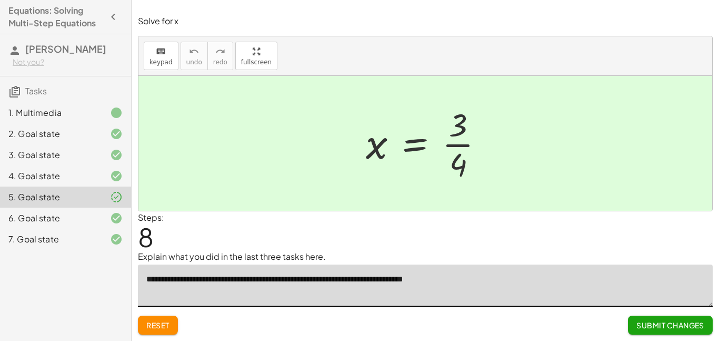
type textarea "**********"
